Goal: Check status

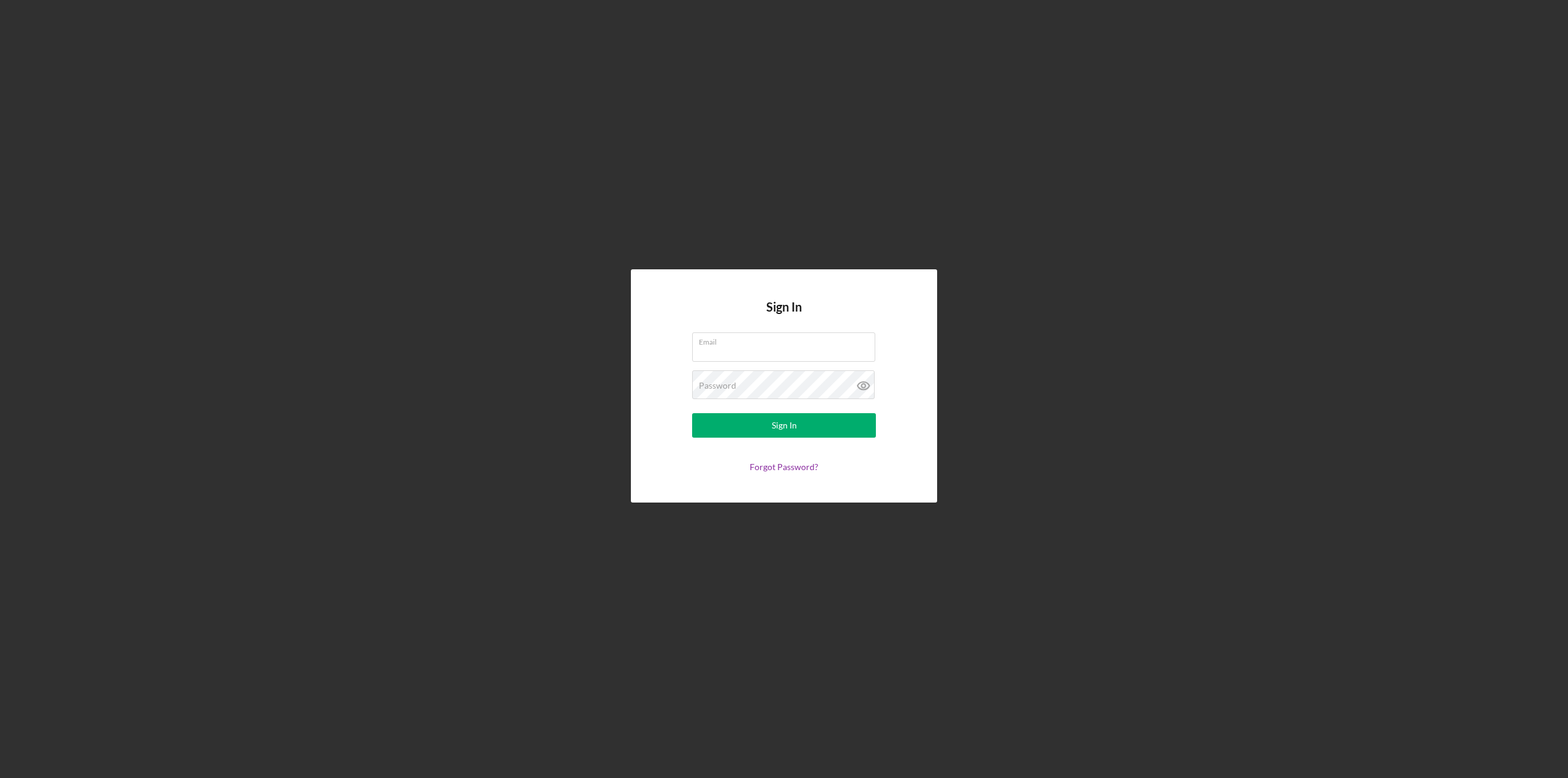
type input "[PERSON_NAME][EMAIL_ADDRESS][PERSON_NAME][DOMAIN_NAME]"
click at [701, 428] on button "Sign In" at bounding box center [784, 425] width 184 height 25
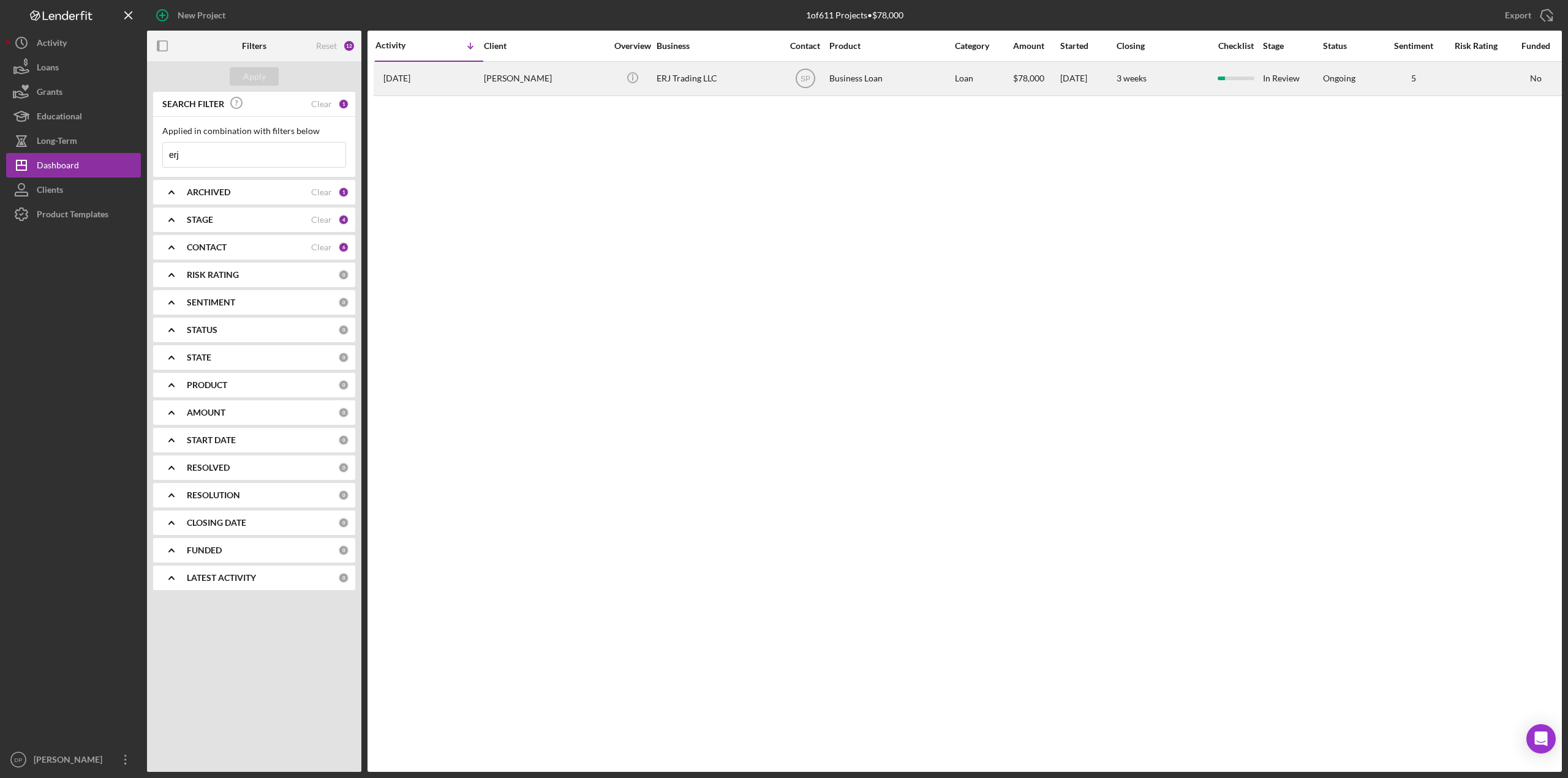
click at [683, 79] on div "ERJ Trading LLC" at bounding box center [718, 79] width 122 height 33
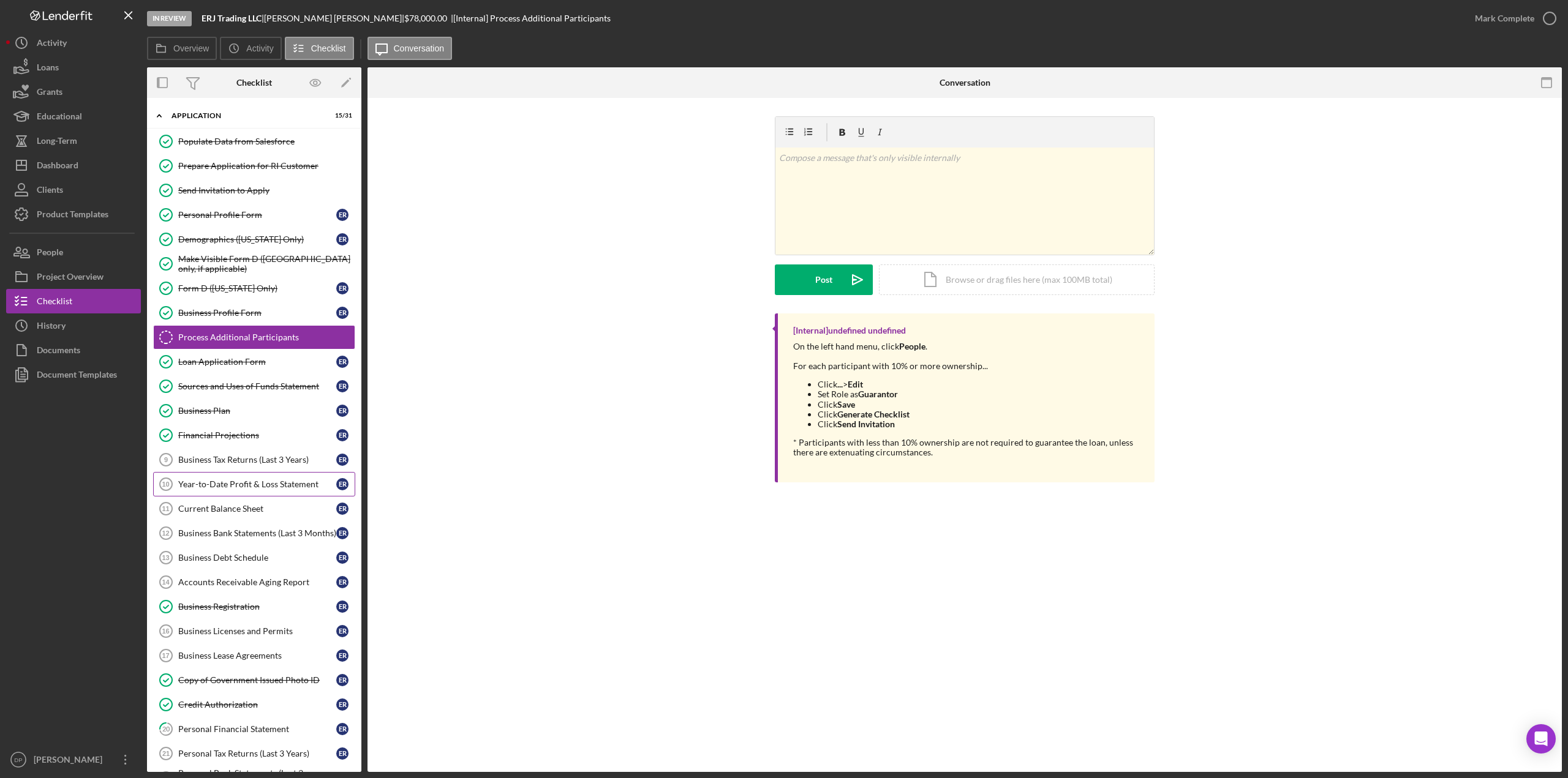
scroll to position [254, 0]
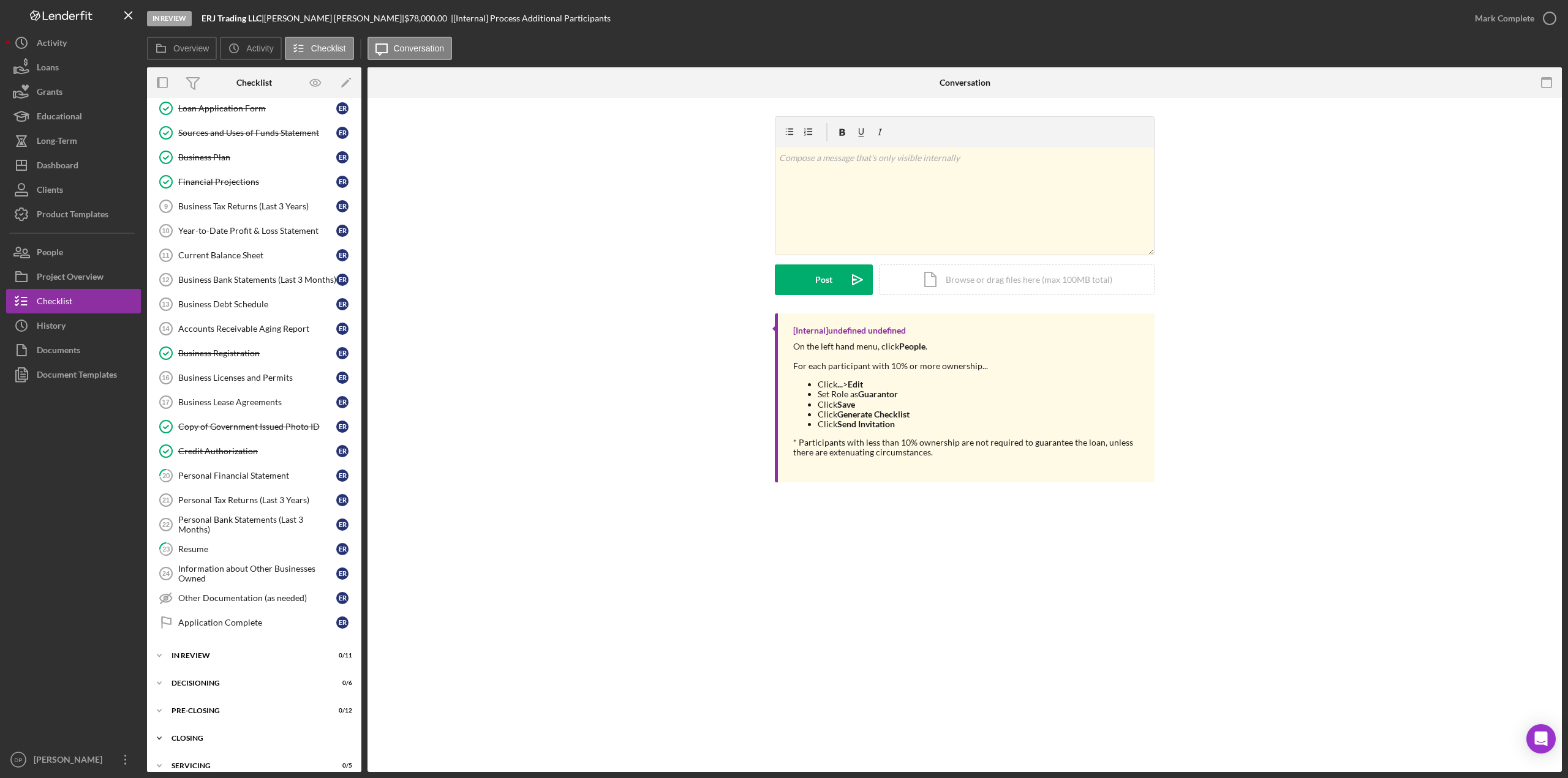
click at [153, 726] on icon "Icon/Expander" at bounding box center [159, 738] width 25 height 25
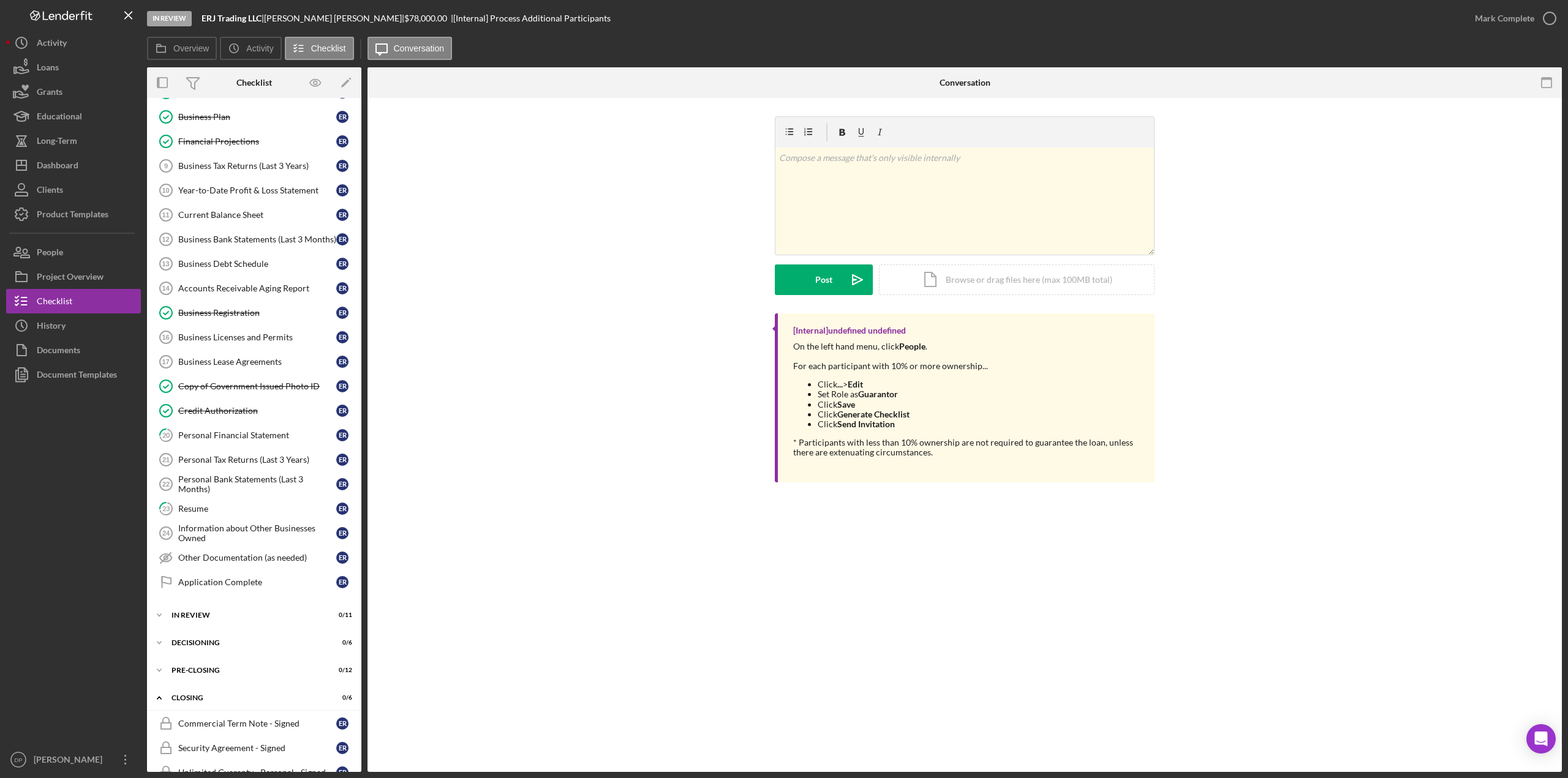
scroll to position [404, 0]
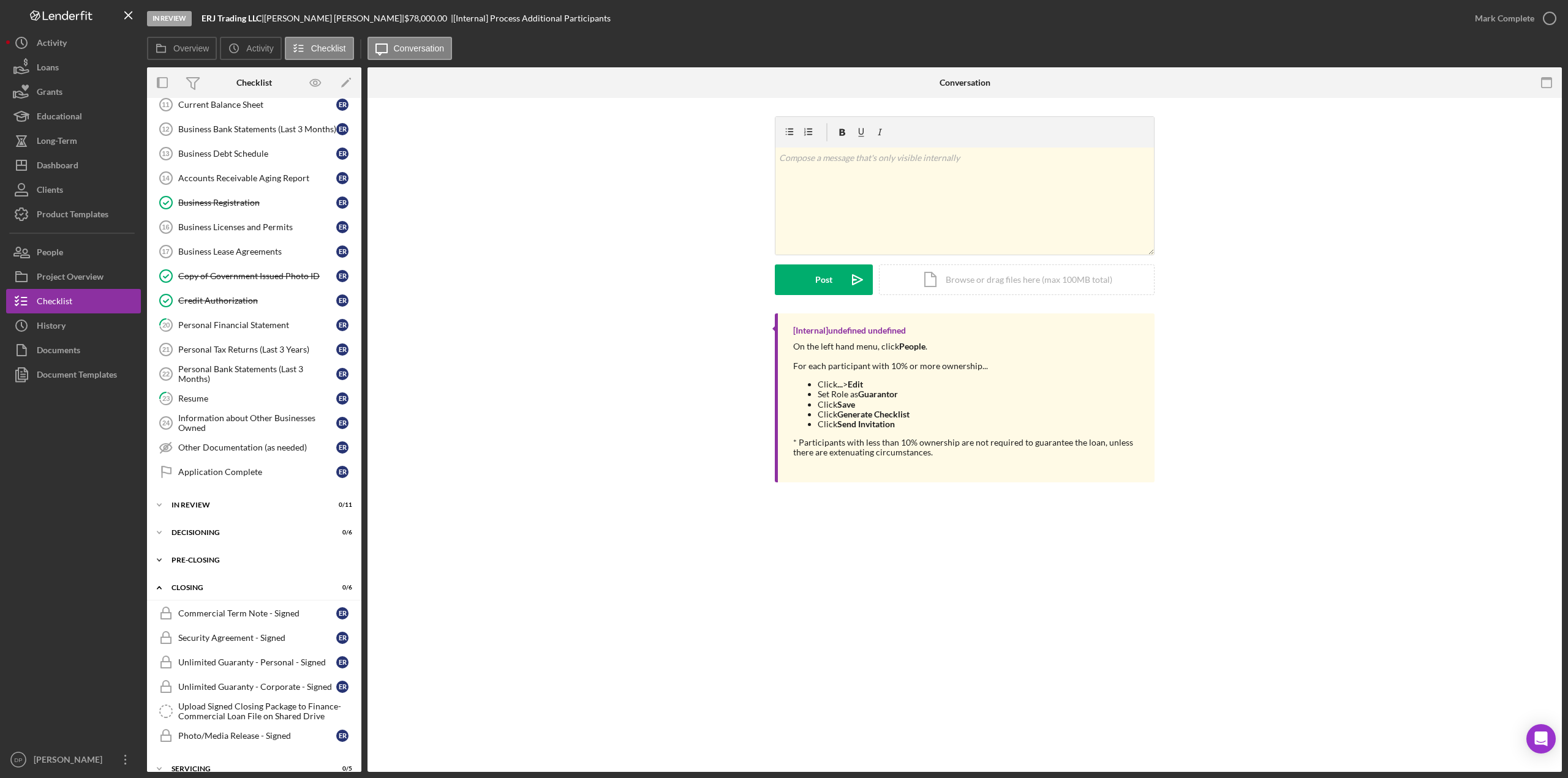
click at [160, 552] on icon "Icon/Expander" at bounding box center [159, 560] width 25 height 25
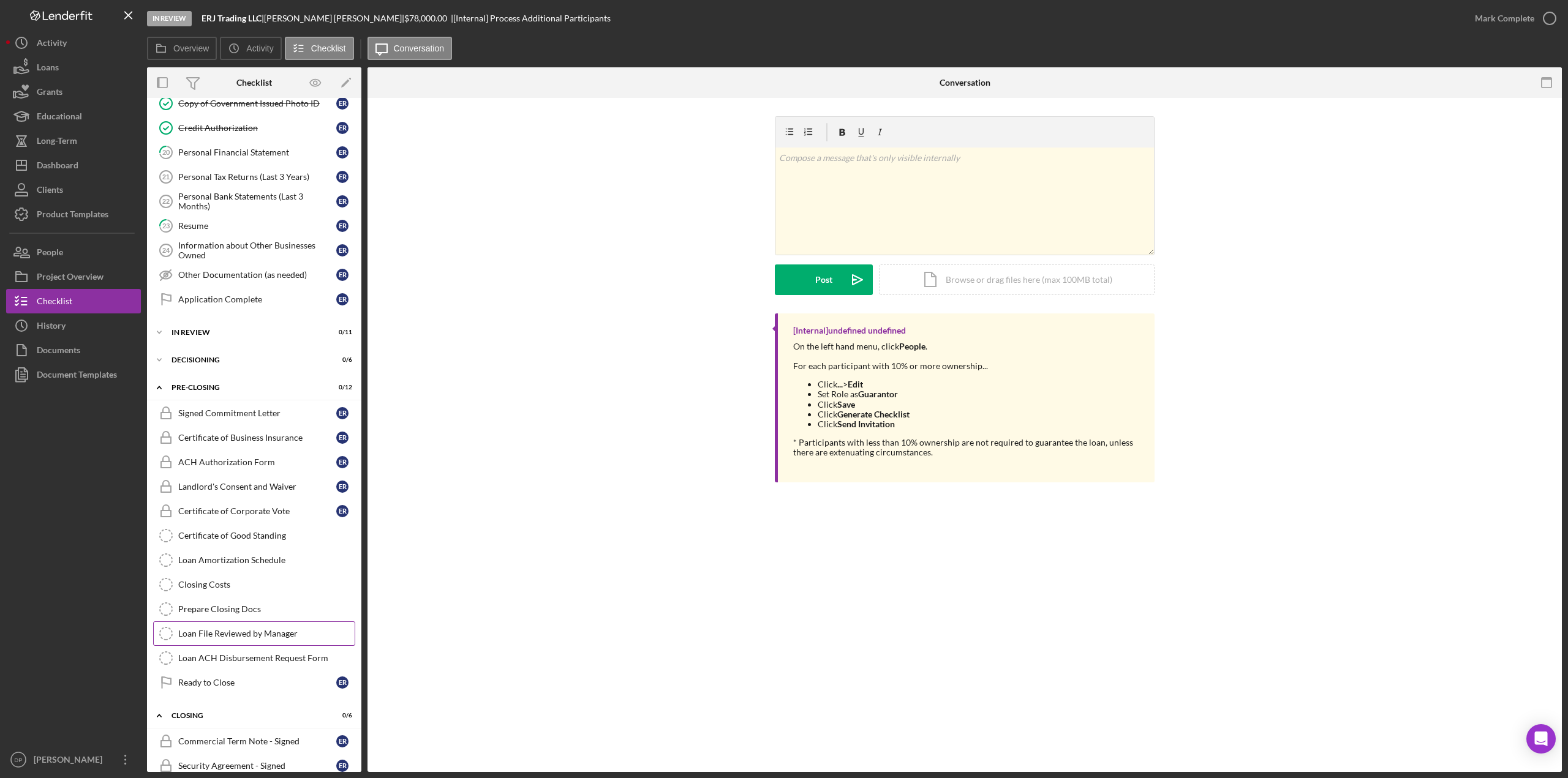
scroll to position [588, 0]
